Goal: Find specific page/section: Find specific page/section

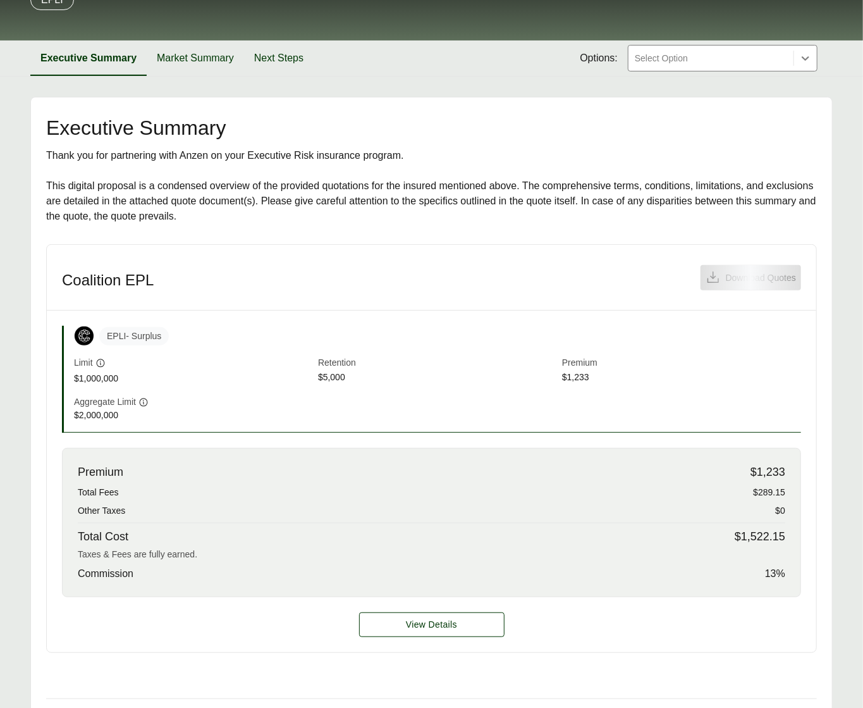
scroll to position [309, 0]
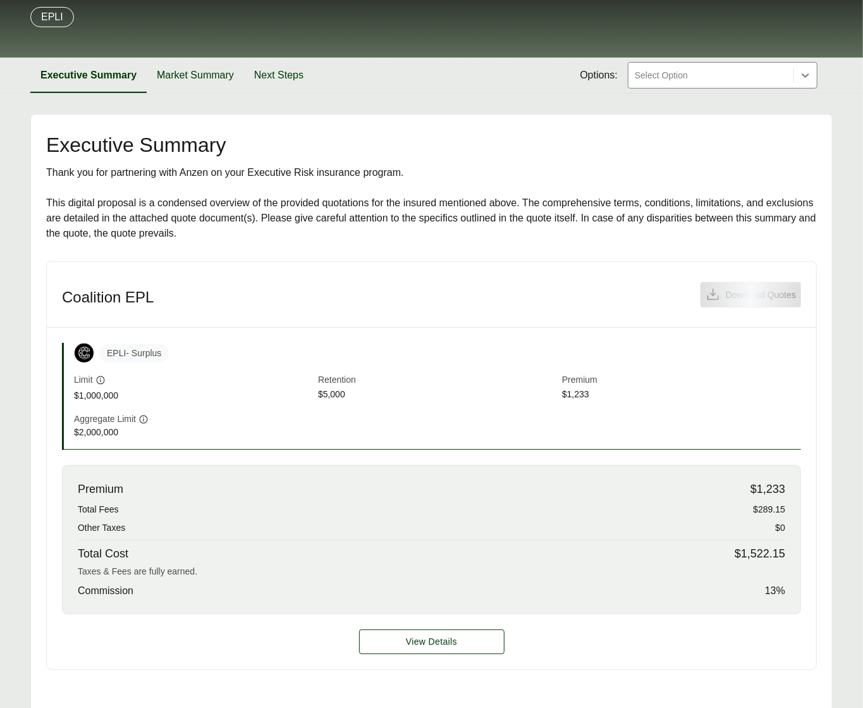
scroll to position [123, 0]
